Goal: Task Accomplishment & Management: Manage account settings

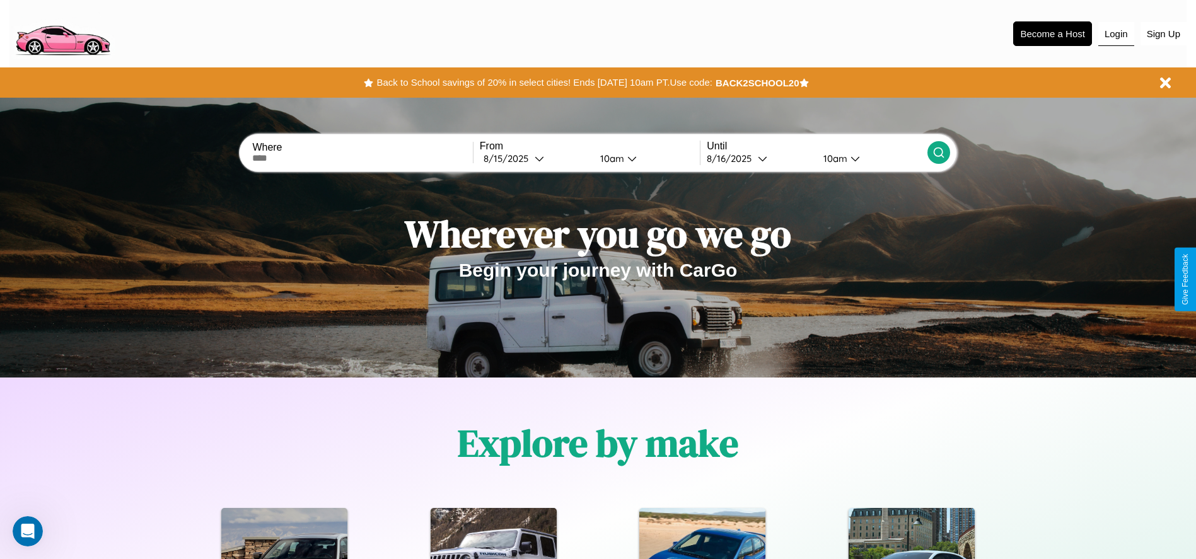
click at [1115, 33] on button "Login" at bounding box center [1116, 34] width 36 height 24
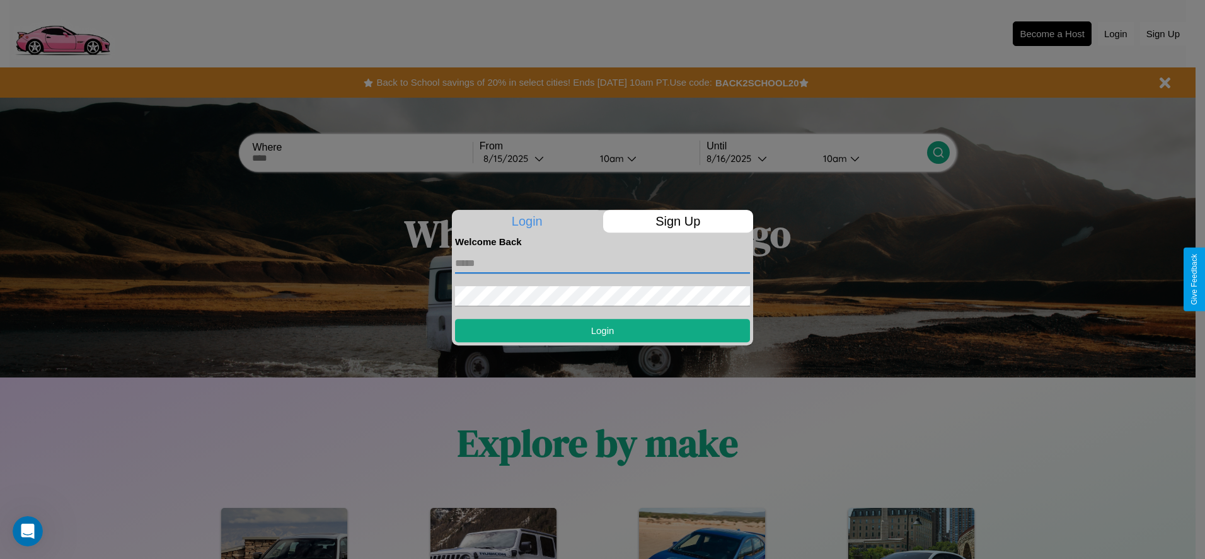
click at [602, 263] on input "text" at bounding box center [602, 263] width 295 height 20
type input "**********"
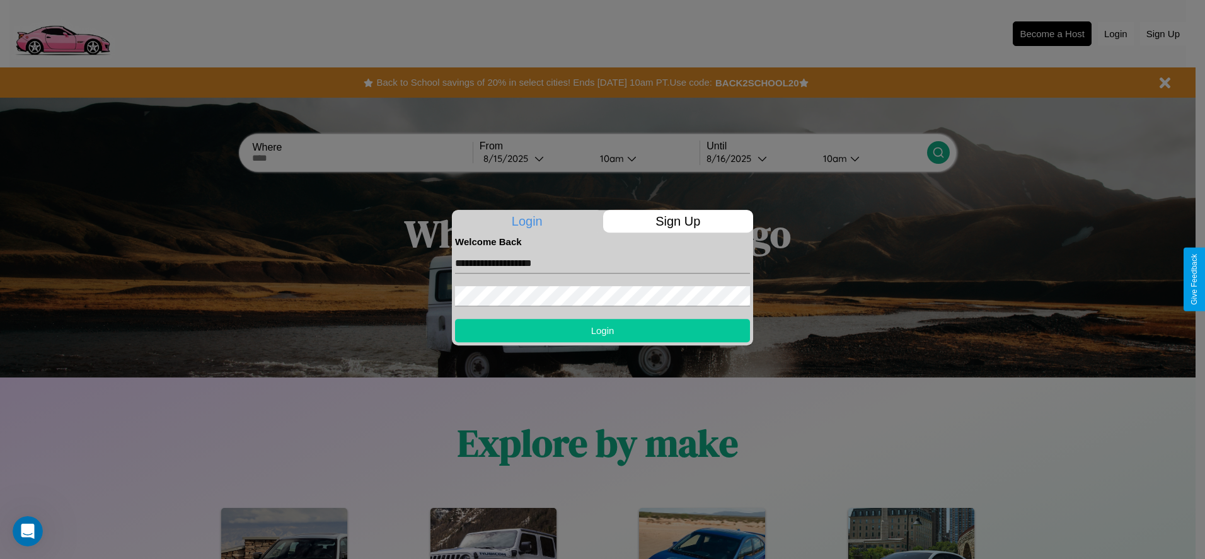
click at [602, 330] on button "Login" at bounding box center [602, 330] width 295 height 23
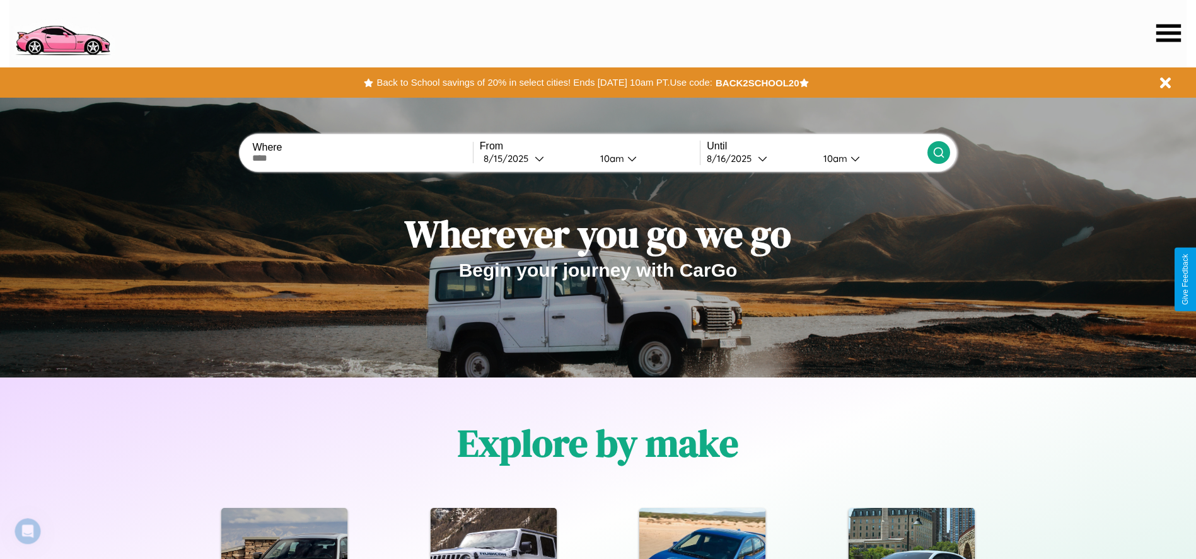
click at [1168, 33] on icon at bounding box center [1168, 33] width 25 height 18
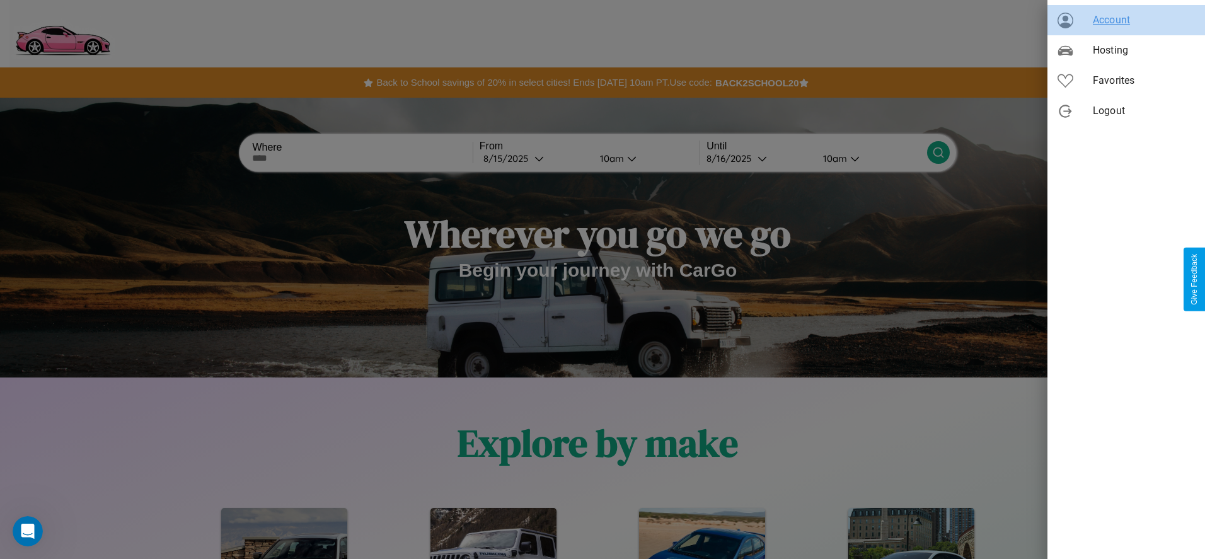
click at [1126, 20] on span "Account" at bounding box center [1144, 20] width 102 height 15
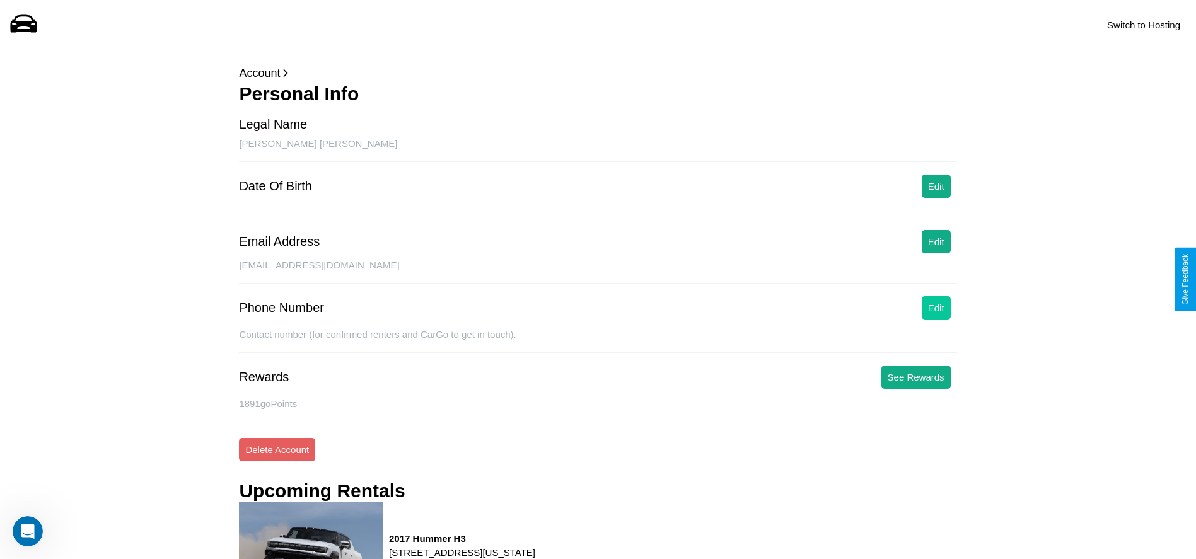
click at [935, 308] on button "Edit" at bounding box center [935, 307] width 29 height 23
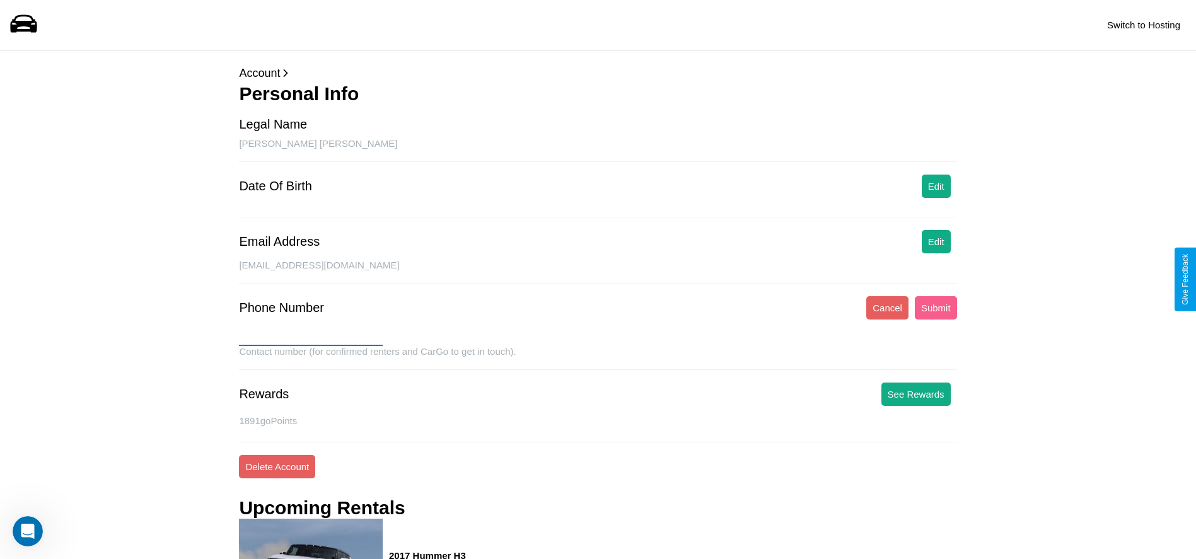
click at [311, 336] on input "text" at bounding box center [311, 336] width 144 height 20
type input "**********"
click at [935, 308] on button "Submit" at bounding box center [935, 307] width 42 height 23
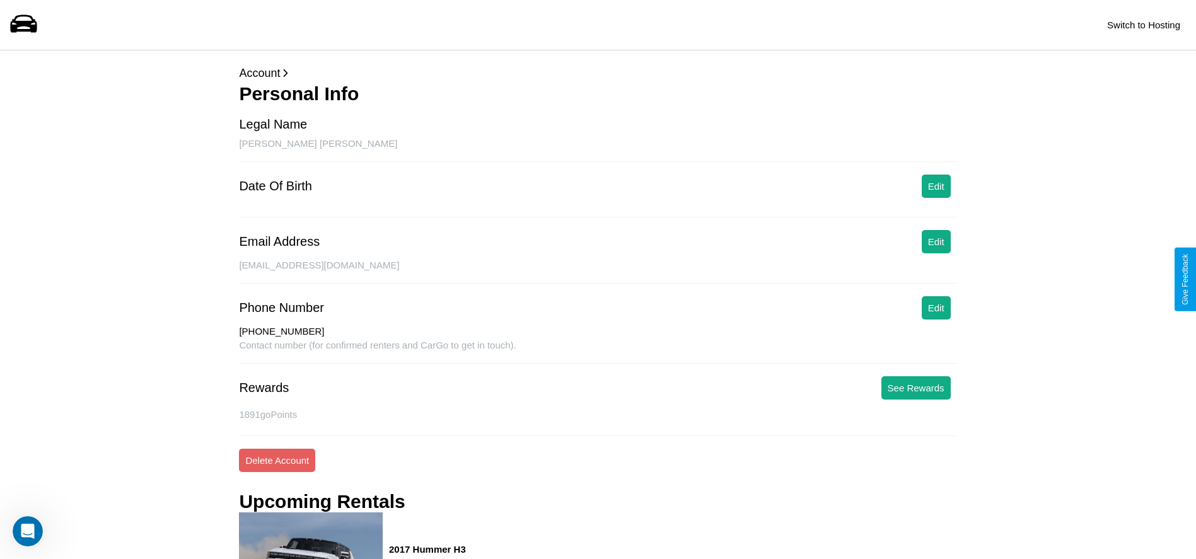
scroll to position [47, 0]
